Goal: Task Accomplishment & Management: Complete application form

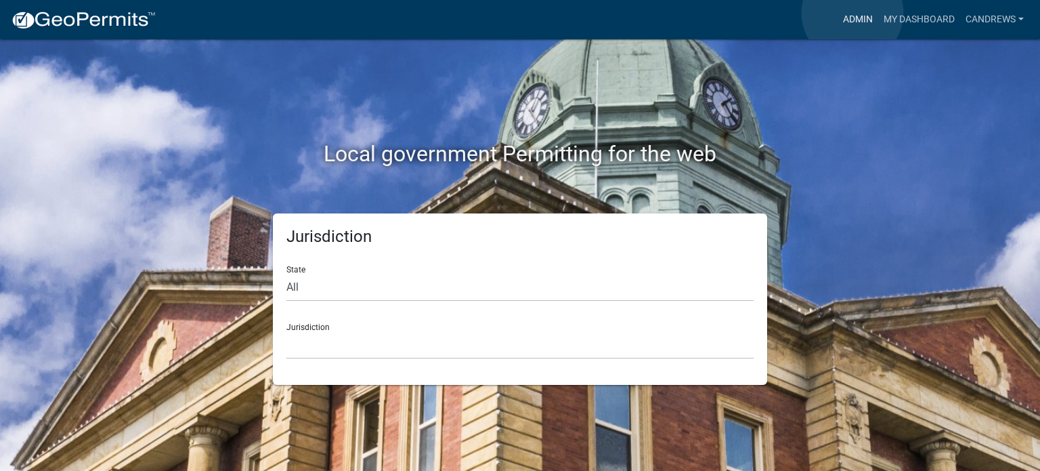
click at [852, 13] on link "Admin" at bounding box center [858, 20] width 41 height 26
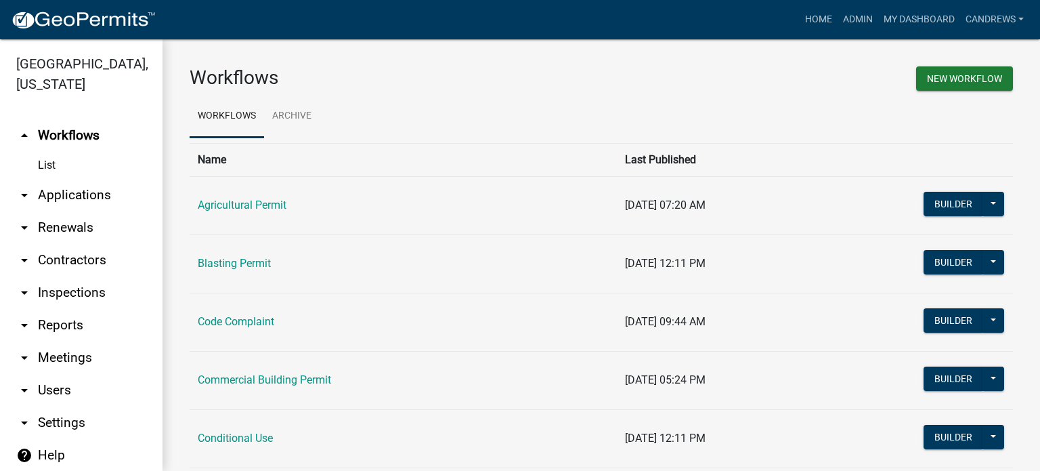
click at [57, 192] on link "arrow_drop_down Applications" at bounding box center [81, 195] width 162 height 32
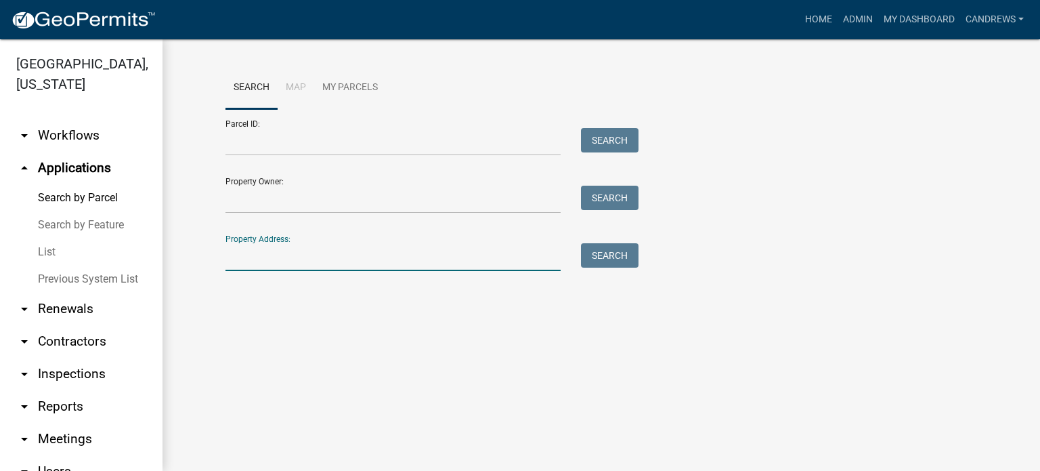
click at [317, 249] on input "Property Address:" at bounding box center [392, 257] width 335 height 28
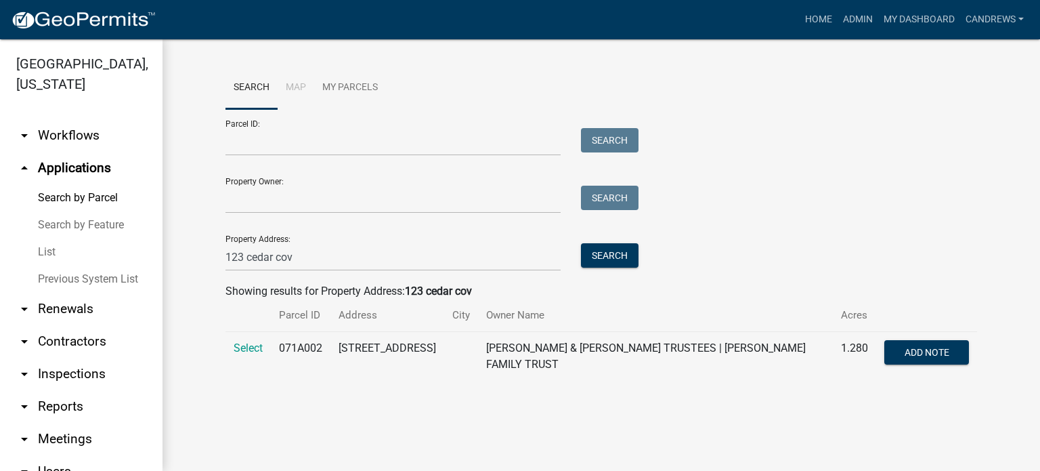
click at [246, 346] on span "Select" at bounding box center [248, 347] width 29 height 13
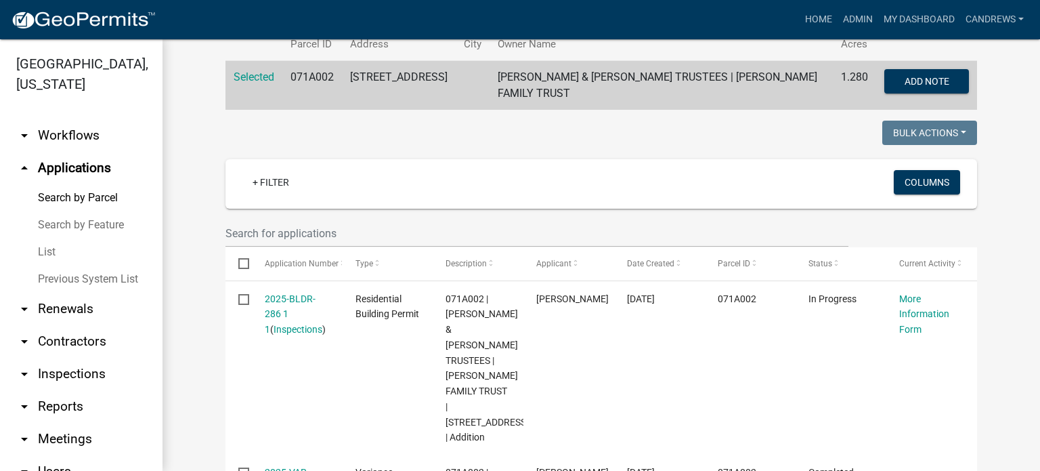
scroll to position [68, 0]
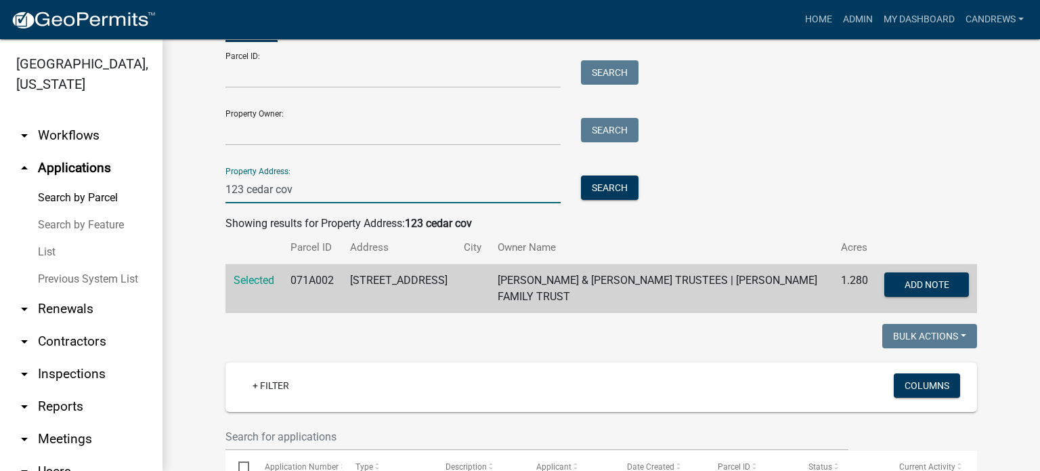
drag, startPoint x: 307, startPoint y: 186, endPoint x: 162, endPoint y: 189, distance: 144.9
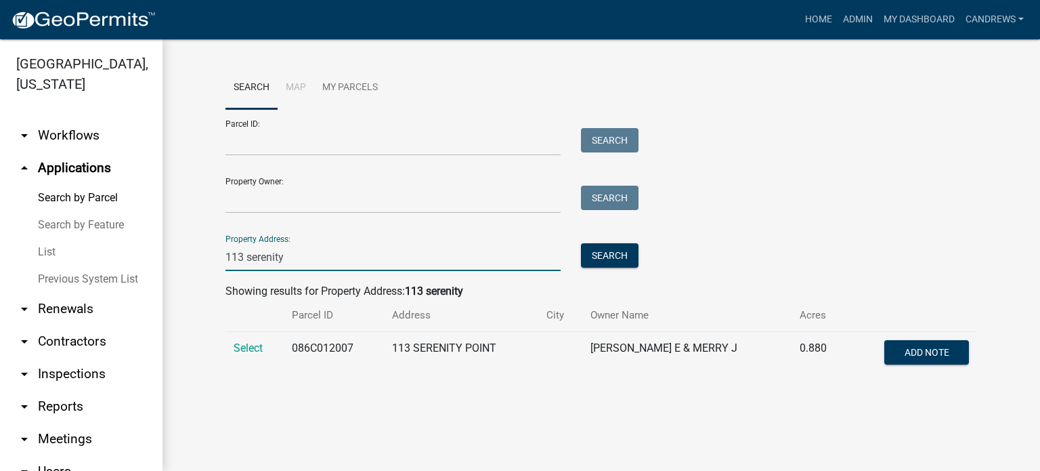
type input "113 serenity"
click at [257, 346] on span "Select" at bounding box center [248, 347] width 29 height 13
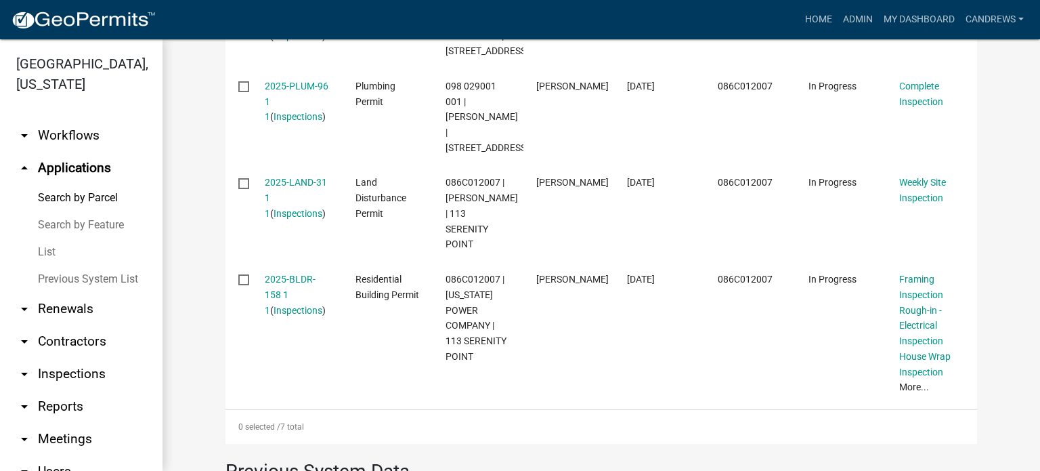
scroll to position [880, 0]
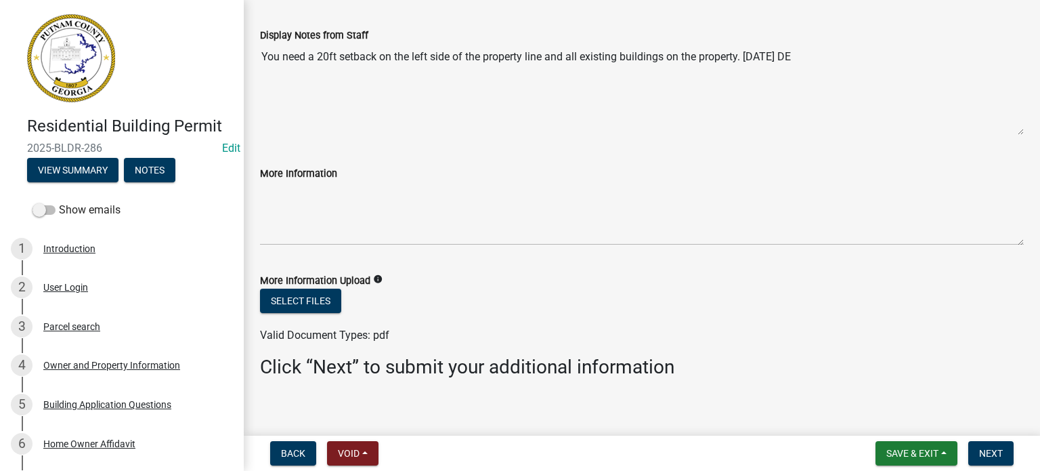
scroll to position [79, 0]
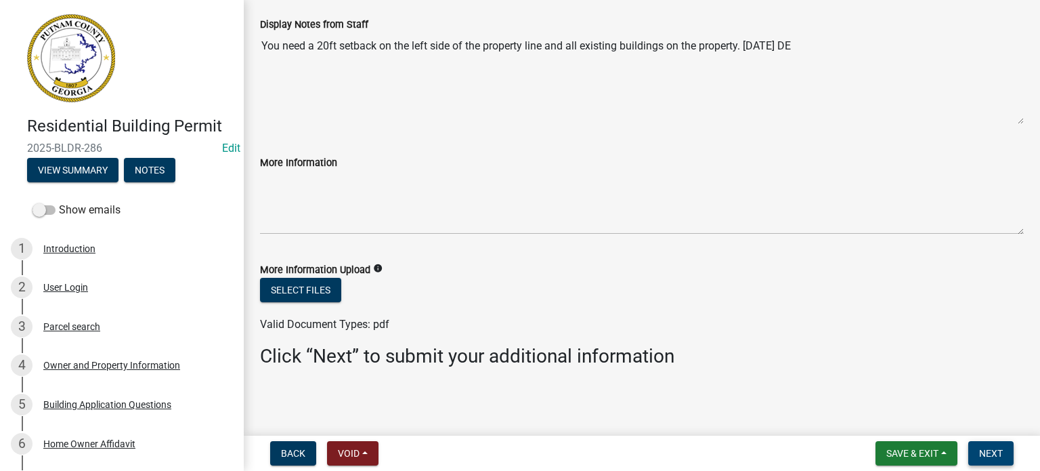
click at [997, 457] on span "Next" at bounding box center [991, 453] width 24 height 11
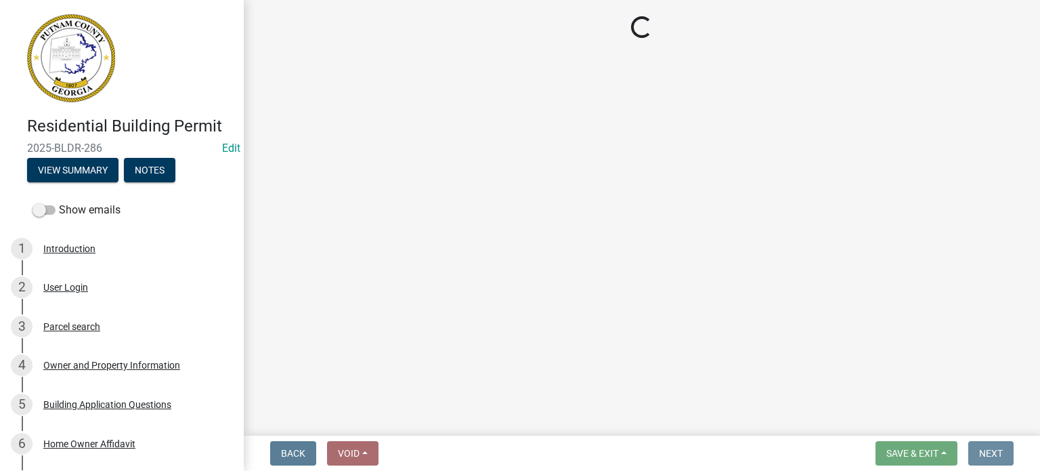
scroll to position [0, 0]
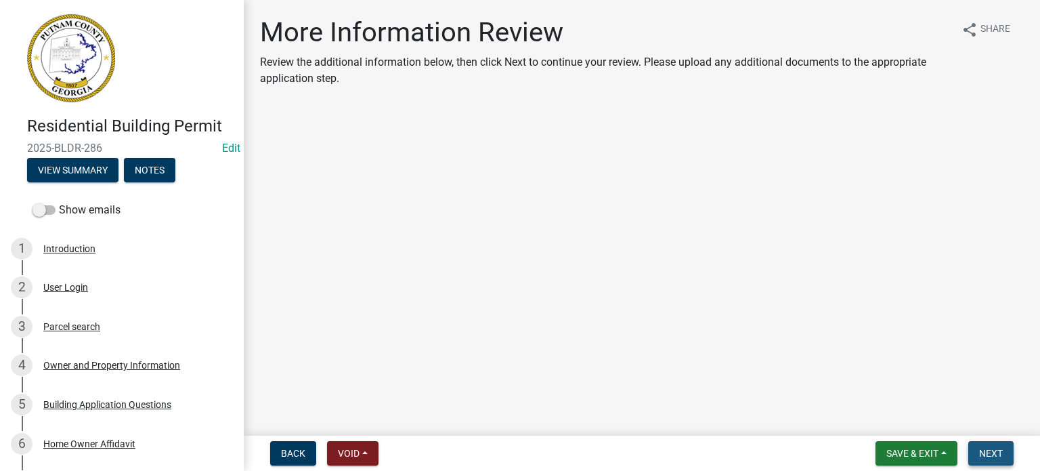
click at [997, 456] on span "Next" at bounding box center [991, 453] width 24 height 11
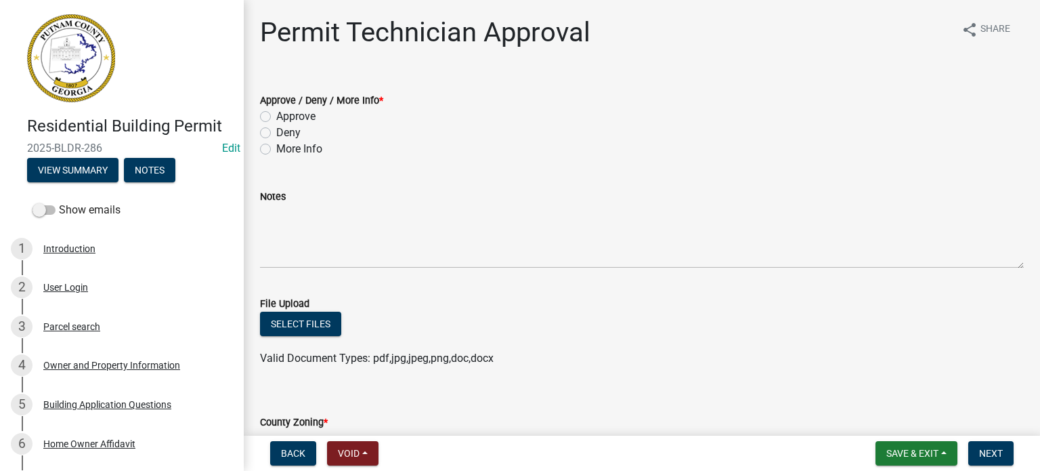
click at [295, 132] on label "Deny" at bounding box center [288, 133] width 24 height 16
click at [285, 132] on input "Deny" at bounding box center [280, 129] width 9 height 9
radio input "true"
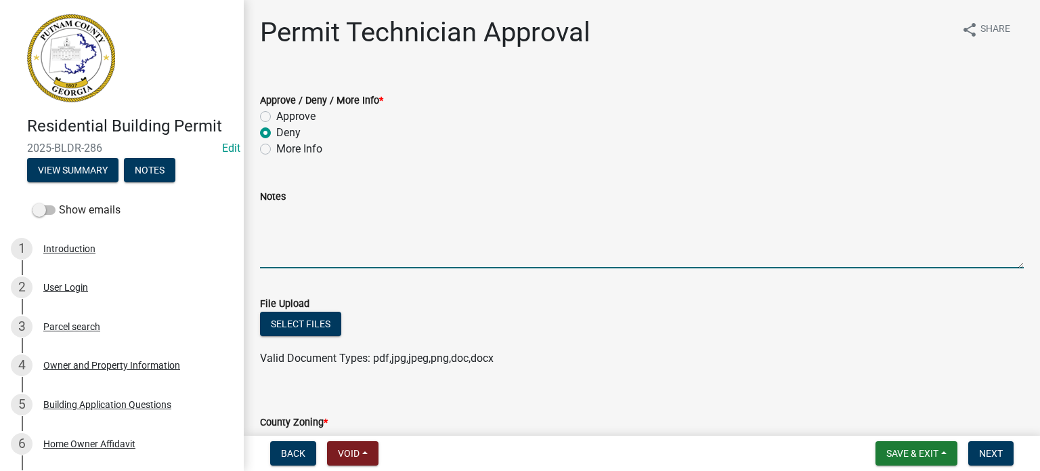
click at [330, 205] on textarea "Notes" at bounding box center [642, 236] width 764 height 64
type textarea "S"
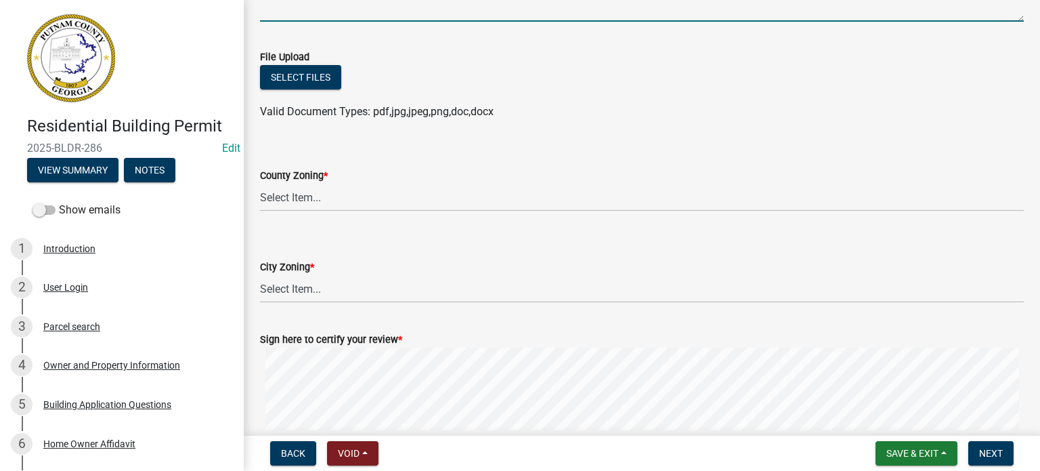
scroll to position [271, 0]
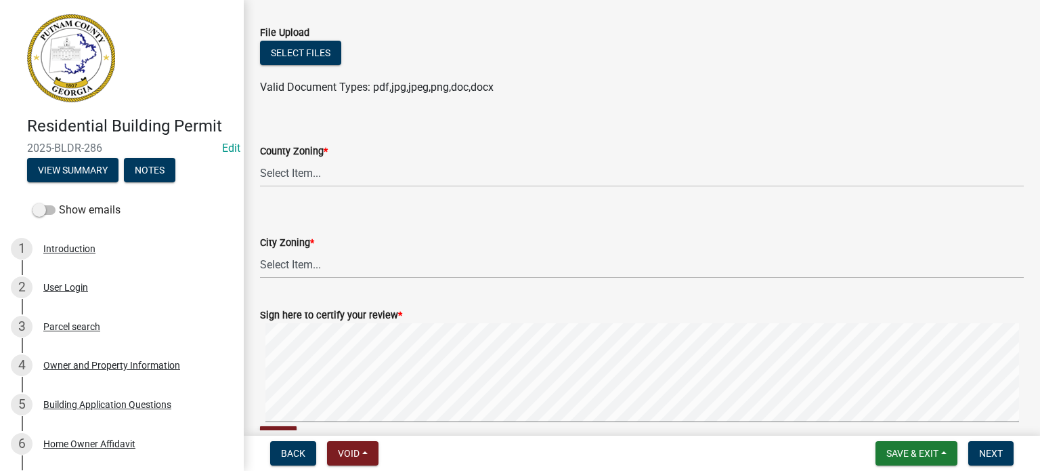
type textarea "I spoke with [PERSON_NAME] [DATE] and he will be reapplying for a building perm…"
click at [404, 178] on select "Select Item... AG-1 R-1R R-1 R-2 MHP RM-1 RM-3 C-1 C-2 I-M PUD N/A" at bounding box center [642, 173] width 764 height 28
click at [260, 159] on select "Select Item... AG-1 R-1R R-1 R-2 MHP RM-1 RM-3 C-1 C-2 I-M PUD N/A" at bounding box center [642, 173] width 764 height 28
select select "34fe85c2-5f76-4343-b6bb-8ca387e0bed7"
drag, startPoint x: 393, startPoint y: 255, endPoint x: 392, endPoint y: 265, distance: 10.2
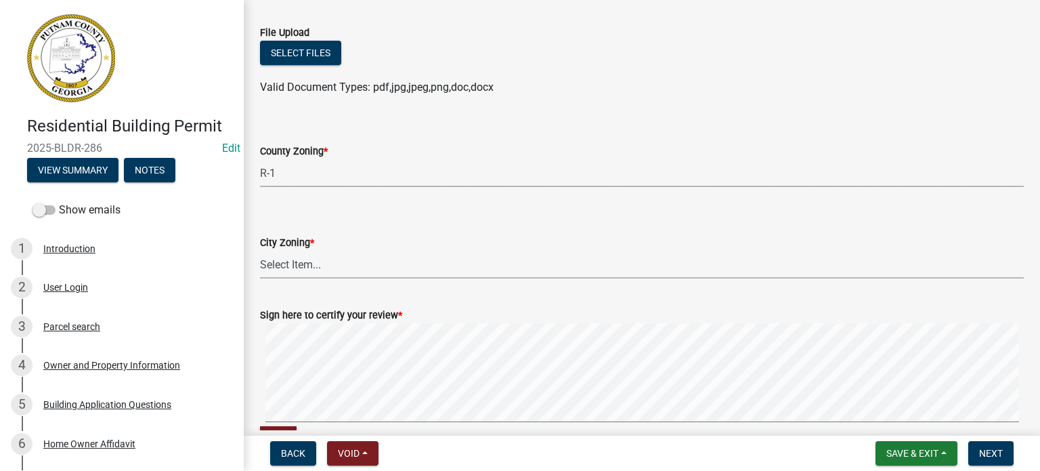
click at [393, 255] on select "Select Item... A-1 A-2 R-1 R-2 R-3 R-4 MHP C-1 C-2 I-1 I-2 DB FH H-P N/A" at bounding box center [642, 265] width 764 height 28
click at [260, 251] on select "Select Item... A-1 A-2 R-1 R-2 R-3 R-4 MHP C-1 C-2 I-1 I-2 DB FH H-P N/A" at bounding box center [642, 265] width 764 height 28
select select "83394b22-4a11-496c-8e5c-75ade2e72faf"
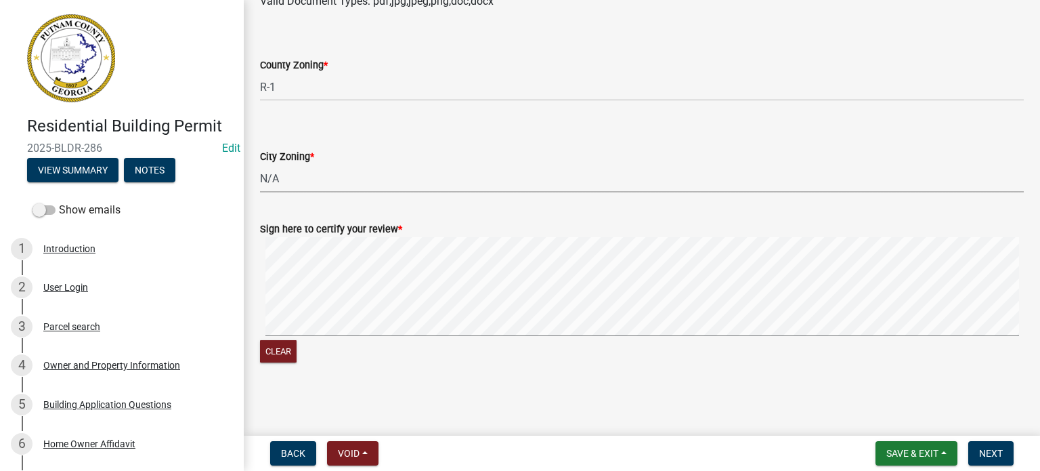
click at [991, 455] on span "Next" at bounding box center [991, 453] width 24 height 11
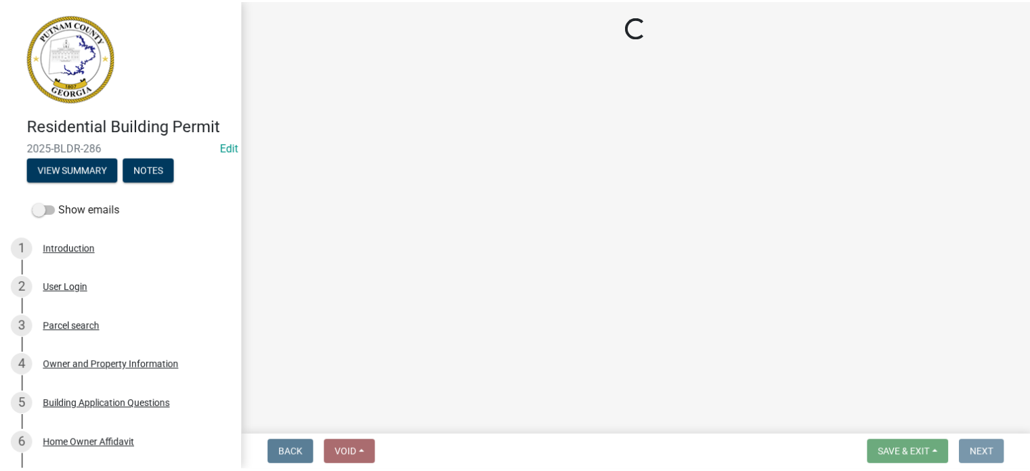
scroll to position [0, 0]
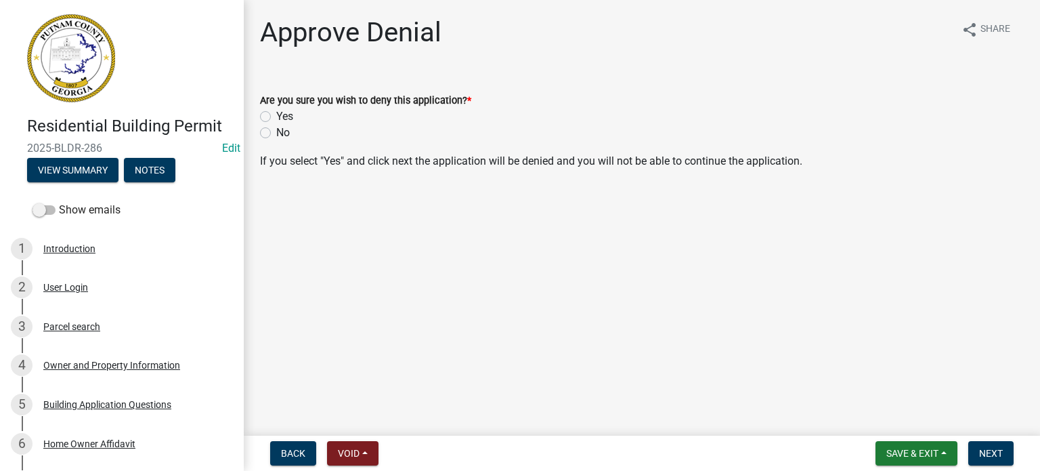
click at [276, 114] on label "Yes" at bounding box center [284, 116] width 17 height 16
click at [276, 114] on input "Yes" at bounding box center [280, 112] width 9 height 9
radio input "true"
click at [1005, 452] on button "Next" at bounding box center [990, 453] width 45 height 24
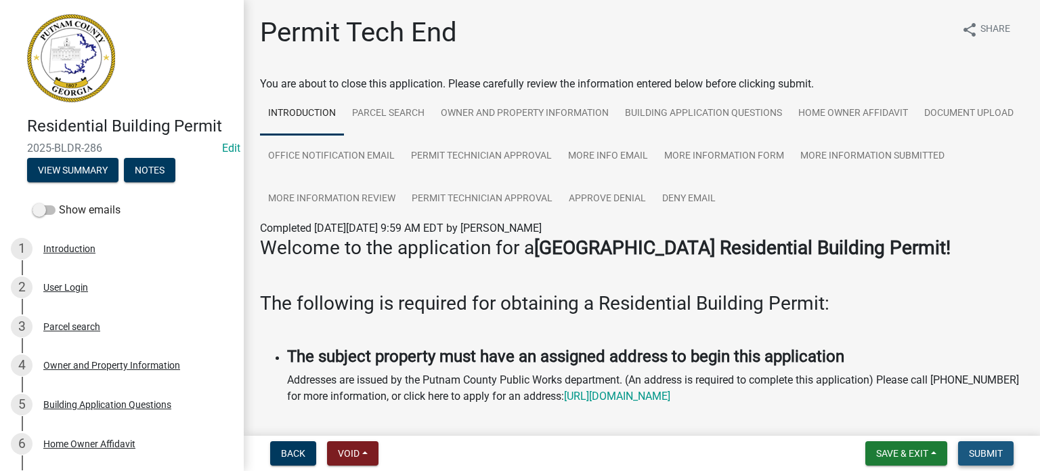
click at [978, 443] on button "Submit" at bounding box center [986, 453] width 56 height 24
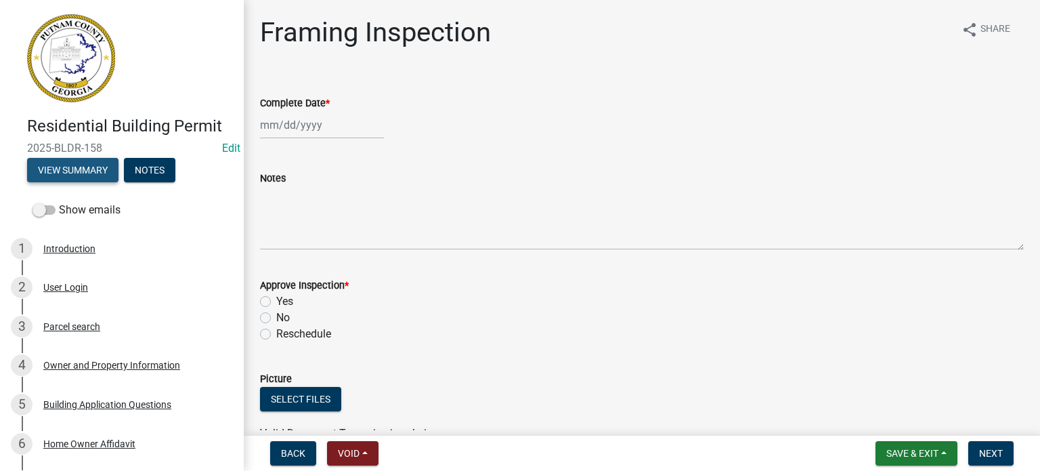
click at [106, 177] on button "View Summary" at bounding box center [72, 170] width 91 height 24
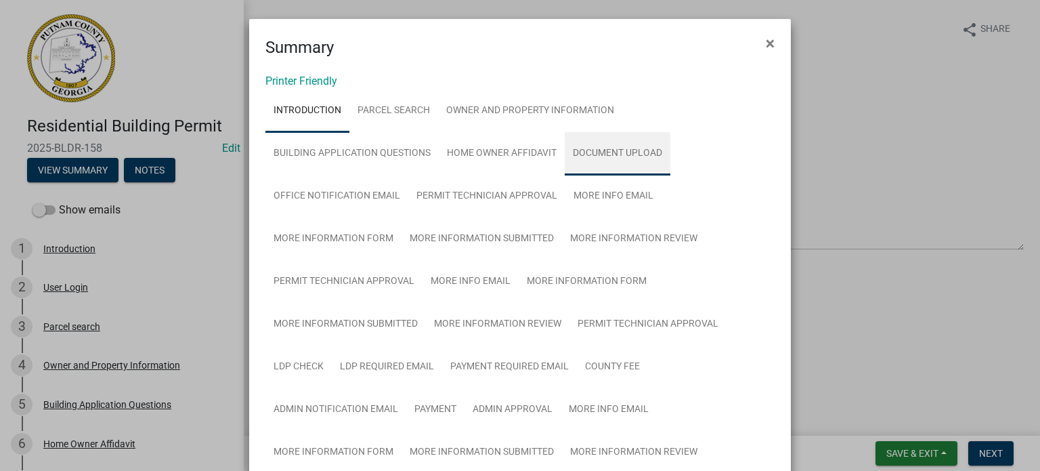
click at [594, 148] on link "Document Upload" at bounding box center [618, 153] width 106 height 43
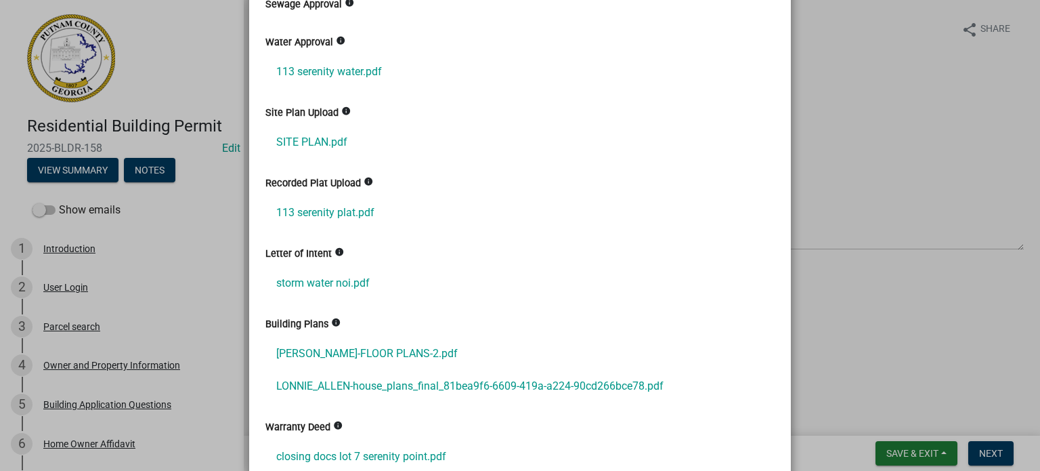
scroll to position [1490, 0]
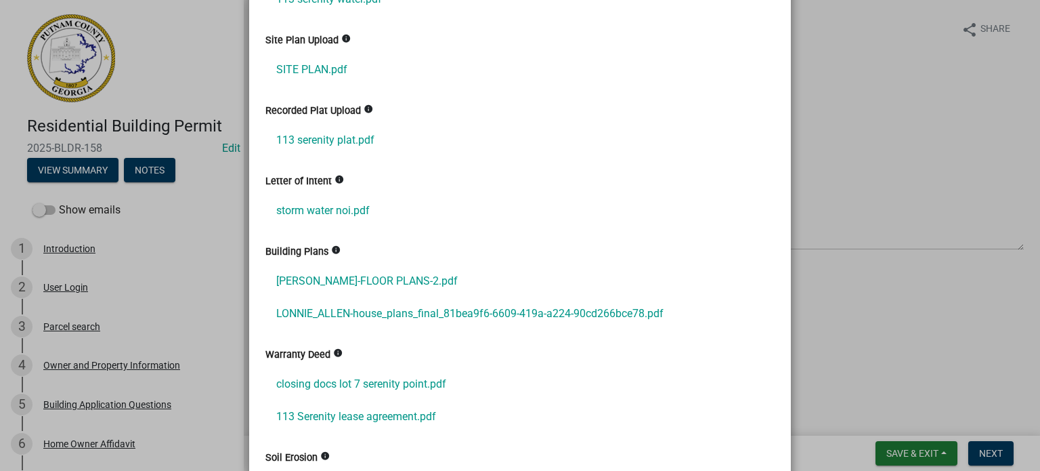
click at [368, 313] on link "LONNIE_ALLEN-house_plans_final_81bea9f6-6609-419a-a224-90cd266bce78.pdf" at bounding box center [519, 313] width 509 height 32
click at [359, 288] on link "[PERSON_NAME]-FLOOR PLANS-2.pdf" at bounding box center [519, 281] width 509 height 32
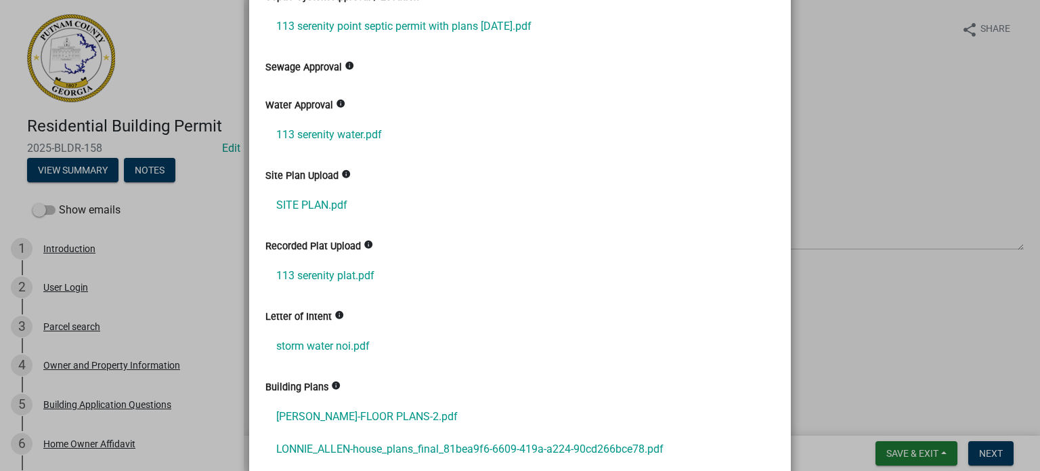
click at [339, 205] on link "SITE PLAN.pdf" at bounding box center [519, 205] width 509 height 32
